Goal: Transaction & Acquisition: Purchase product/service

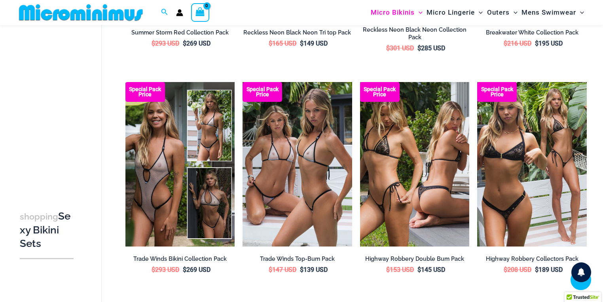
scroll to position [911, 0]
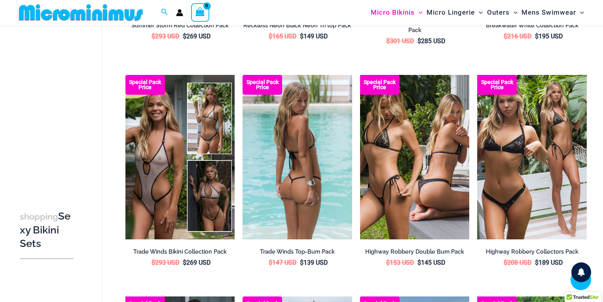
click at [300, 135] on img at bounding box center [298, 157] width 110 height 164
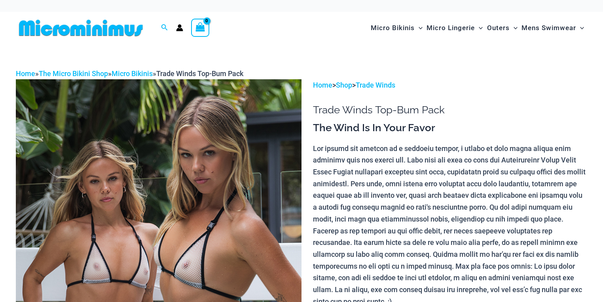
scroll to position [127, 0]
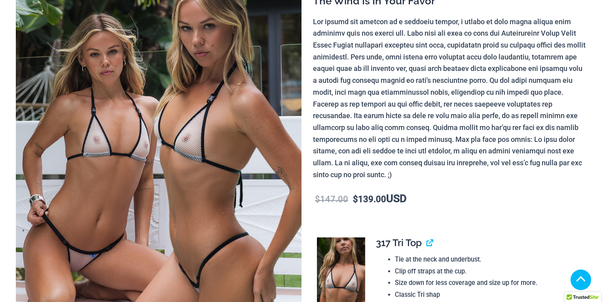
click at [141, 203] on img at bounding box center [159, 167] width 286 height 429
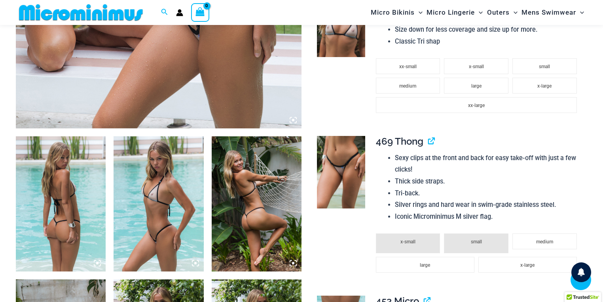
click at [292, 120] on icon at bounding box center [293, 120] width 2 height 2
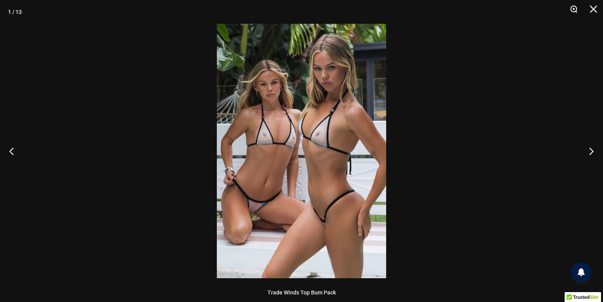
click at [573, 9] on button "Zoom" at bounding box center [571, 12] width 20 height 24
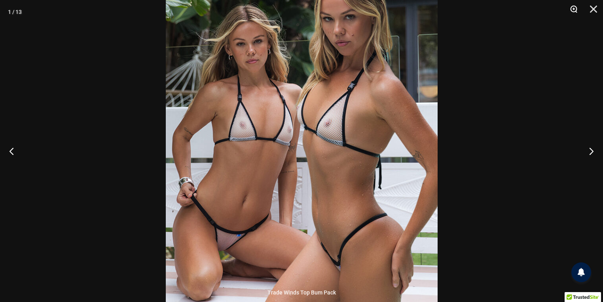
click at [572, 9] on button "Zoom" at bounding box center [571, 12] width 20 height 24
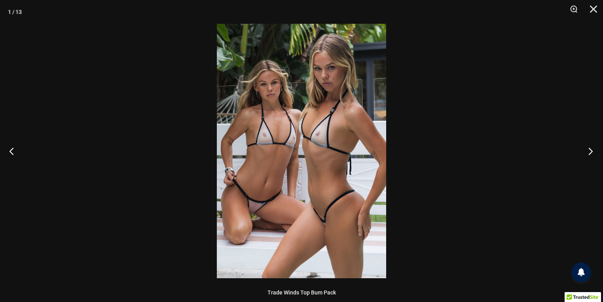
click at [592, 152] on button "Next" at bounding box center [588, 151] width 30 height 40
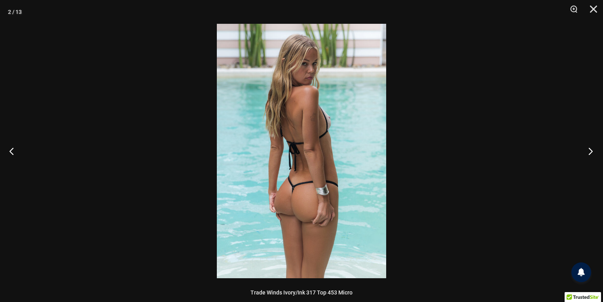
click at [592, 152] on button "Next" at bounding box center [588, 151] width 30 height 40
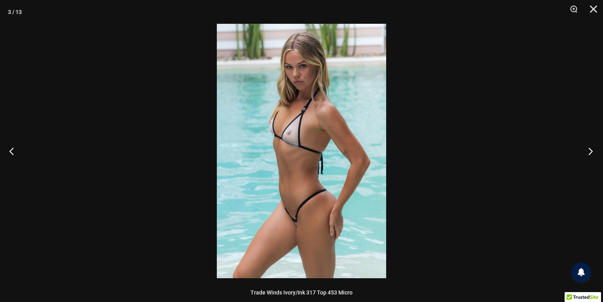
click at [592, 152] on button "Next" at bounding box center [588, 151] width 30 height 40
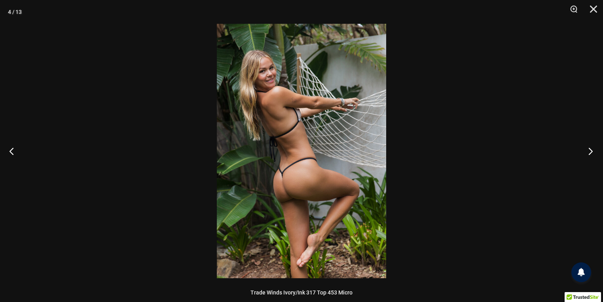
click at [592, 152] on button "Next" at bounding box center [588, 151] width 30 height 40
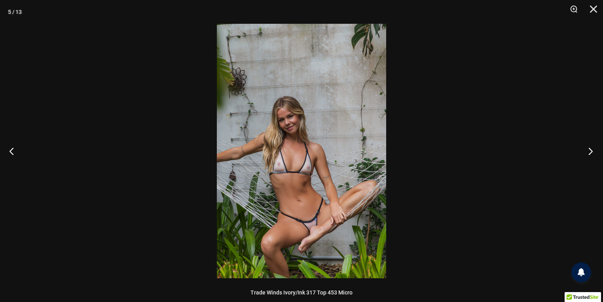
click at [592, 152] on button "Next" at bounding box center [588, 151] width 30 height 40
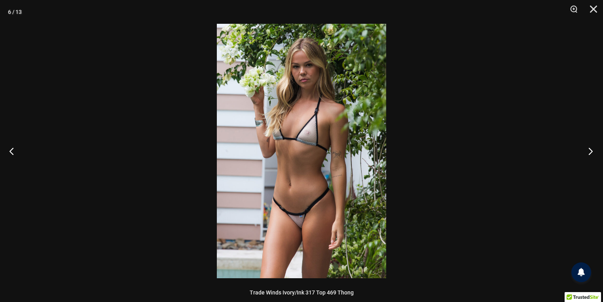
click at [592, 152] on button "Next" at bounding box center [588, 151] width 30 height 40
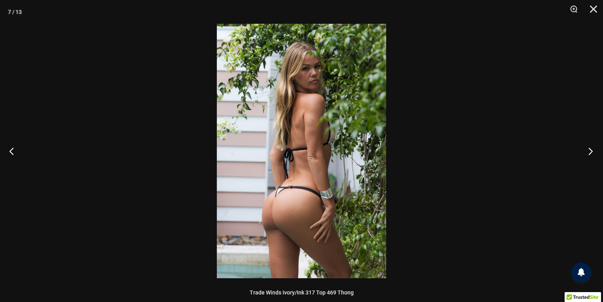
click at [592, 152] on button "Next" at bounding box center [588, 151] width 30 height 40
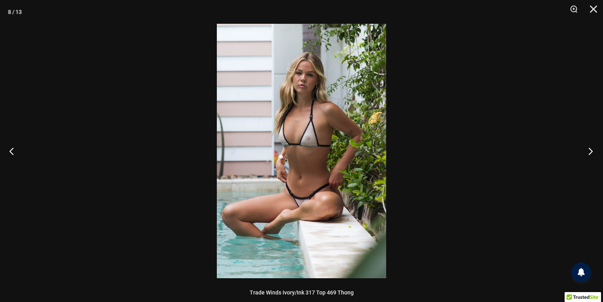
click at [592, 152] on button "Next" at bounding box center [588, 151] width 30 height 40
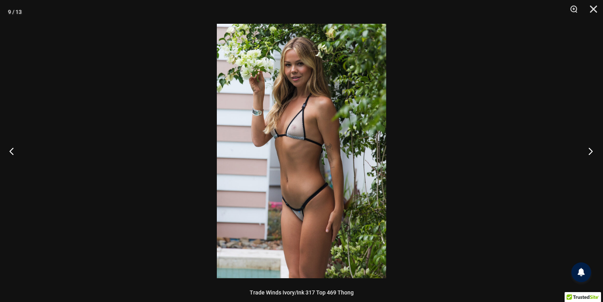
click at [592, 152] on button "Next" at bounding box center [588, 151] width 30 height 40
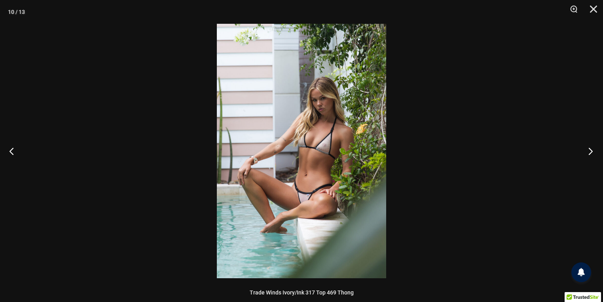
click at [592, 152] on button "Next" at bounding box center [588, 151] width 30 height 40
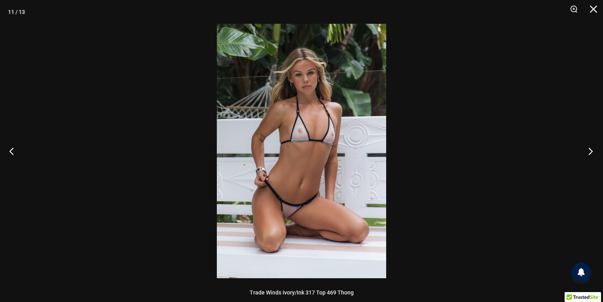
click at [592, 152] on button "Next" at bounding box center [588, 151] width 30 height 40
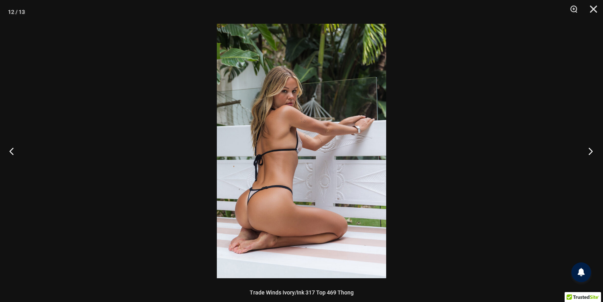
click at [586, 150] on button "Next" at bounding box center [588, 151] width 30 height 40
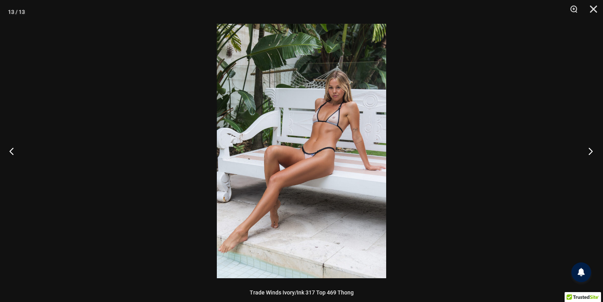
click at [586, 150] on button "Next" at bounding box center [588, 151] width 30 height 40
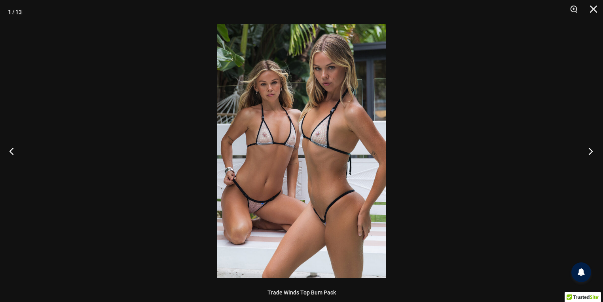
click at [586, 150] on button "Next" at bounding box center [588, 151] width 30 height 40
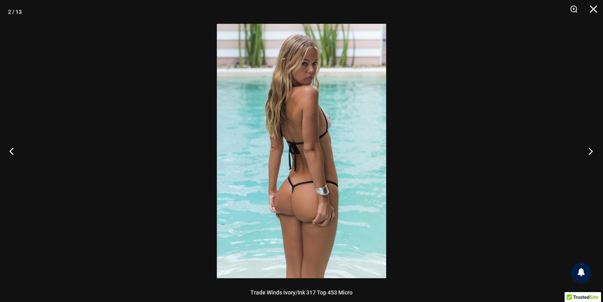
click at [586, 150] on button "Next" at bounding box center [588, 151] width 30 height 40
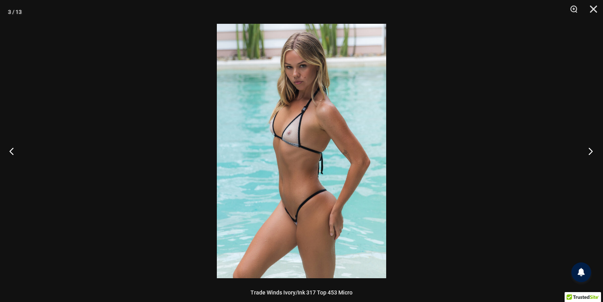
click at [586, 150] on button "Next" at bounding box center [588, 151] width 30 height 40
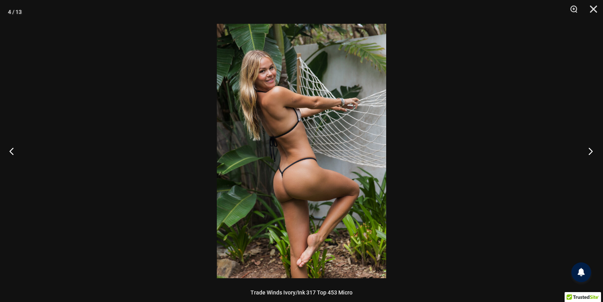
click at [586, 150] on button "Next" at bounding box center [588, 151] width 30 height 40
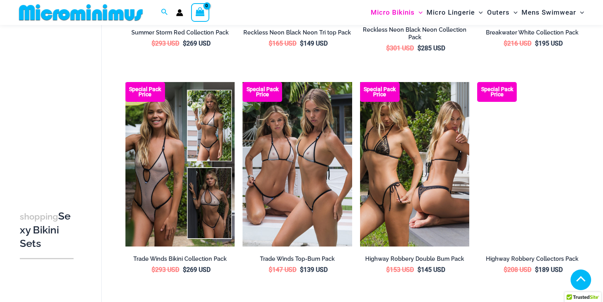
scroll to position [911, 0]
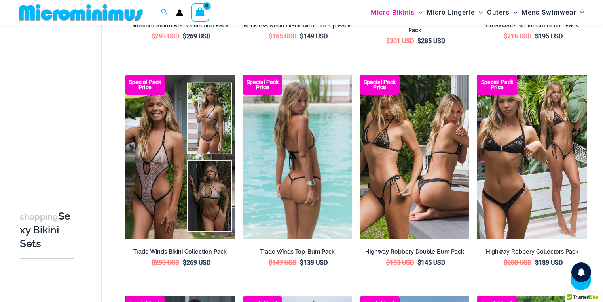
click at [296, 184] on img at bounding box center [298, 157] width 110 height 164
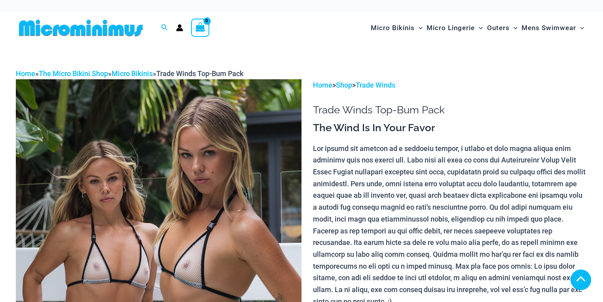
scroll to position [317, 0]
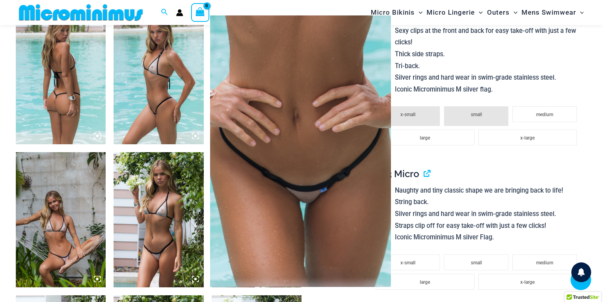
scroll to position [496, 0]
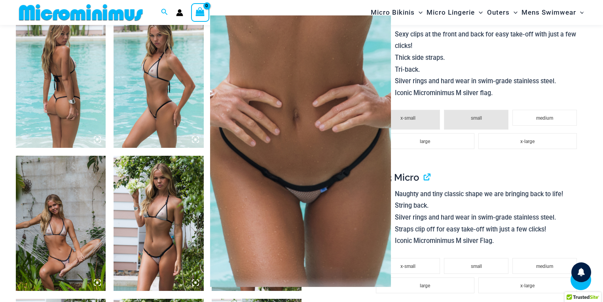
click at [328, 139] on img at bounding box center [300, 150] width 181 height 271
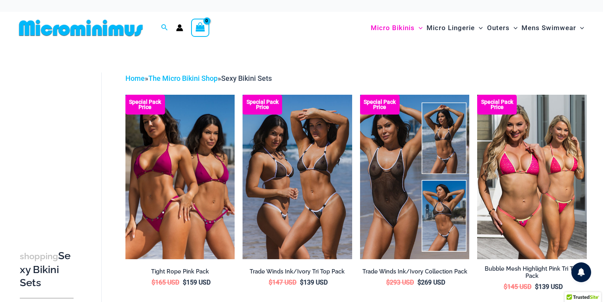
click at [180, 29] on icon "Account icon link" at bounding box center [179, 29] width 7 height 3
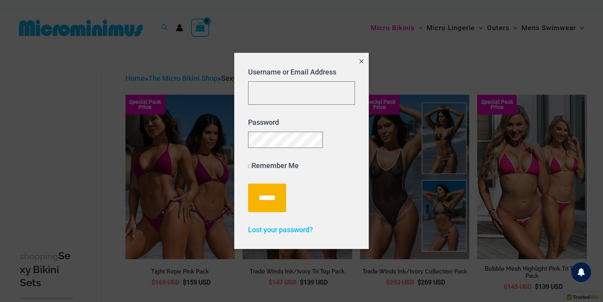
click at [126, 32] on div at bounding box center [301, 151] width 603 height 302
click at [85, 33] on div at bounding box center [301, 151] width 603 height 302
click at [361, 59] on icon "Close popup" at bounding box center [362, 61] width 4 height 4
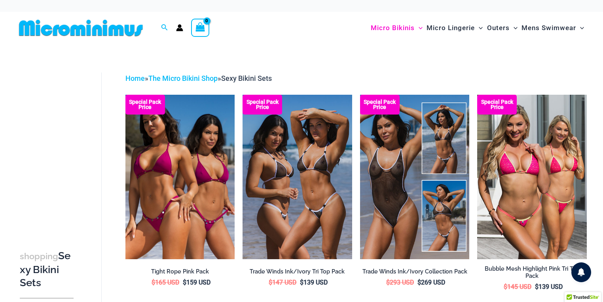
click at [87, 30] on img at bounding box center [81, 28] width 130 height 18
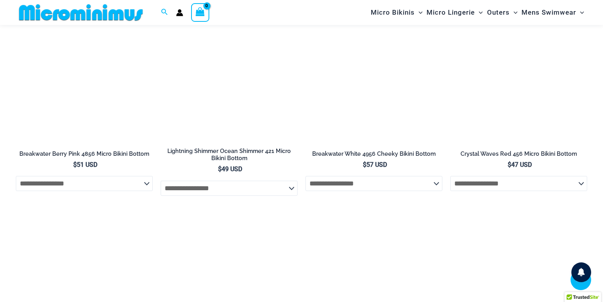
scroll to position [2051, 0]
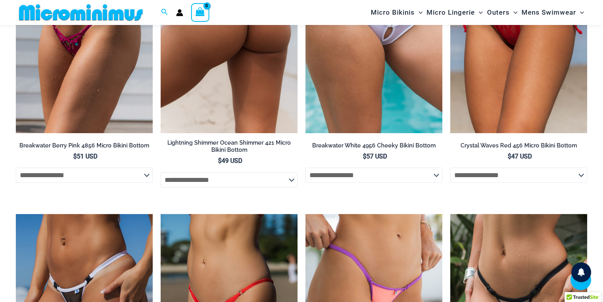
click at [291, 172] on select "**********" at bounding box center [229, 179] width 137 height 15
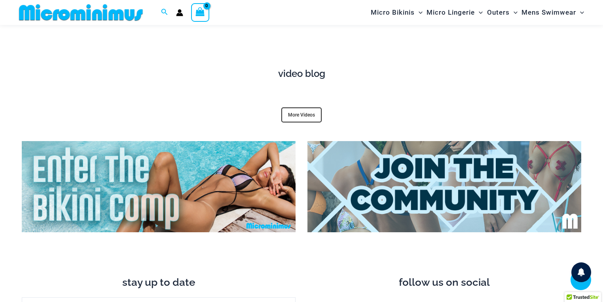
scroll to position [2842, 0]
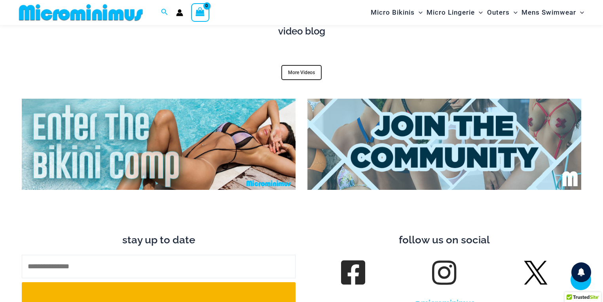
click at [419, 150] on img at bounding box center [444, 144] width 274 height 91
